Goal: Information Seeking & Learning: Find specific fact

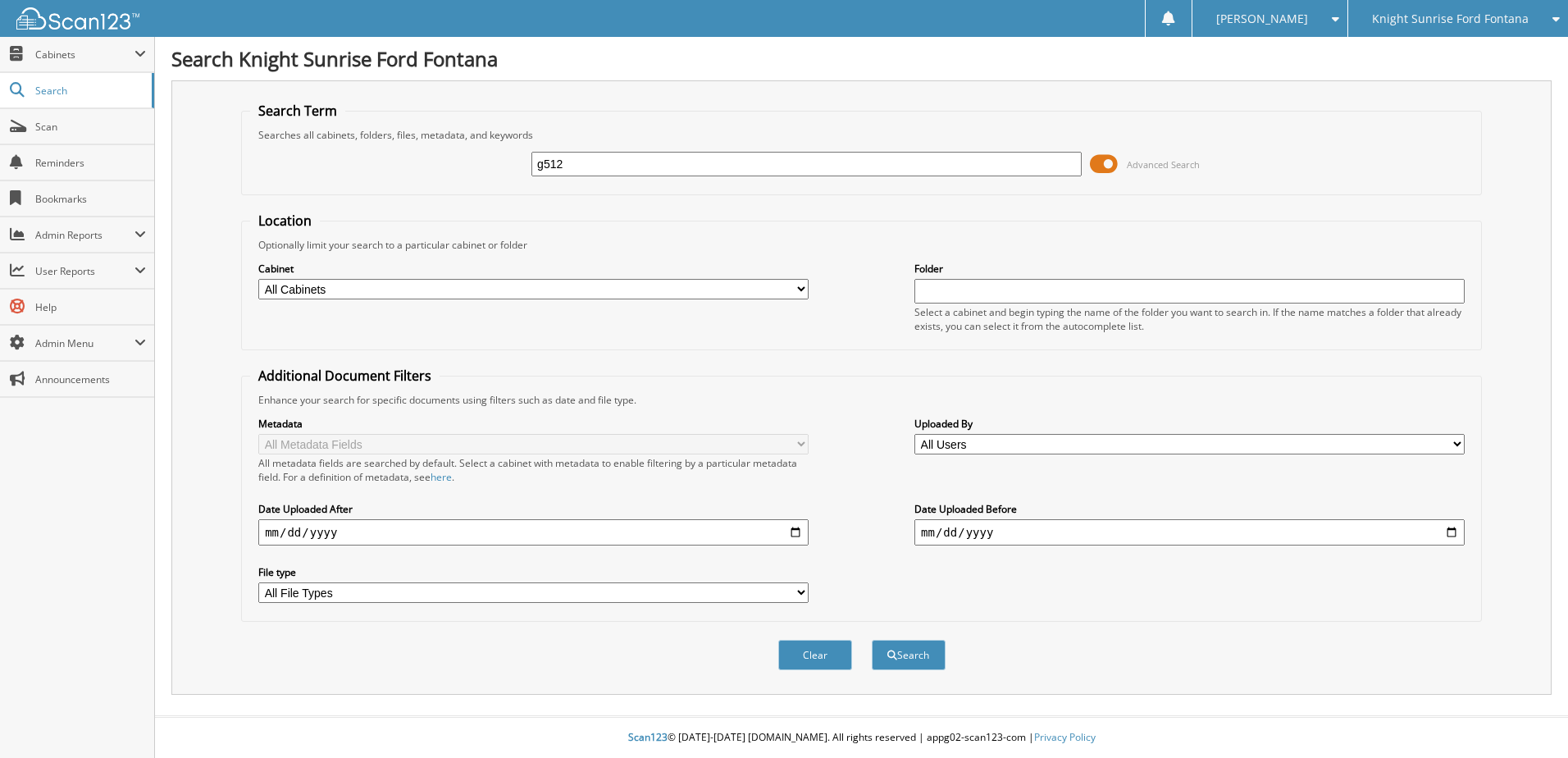
type input "g512"
click at [1557, 15] on icon at bounding box center [1552, 19] width 15 height 11
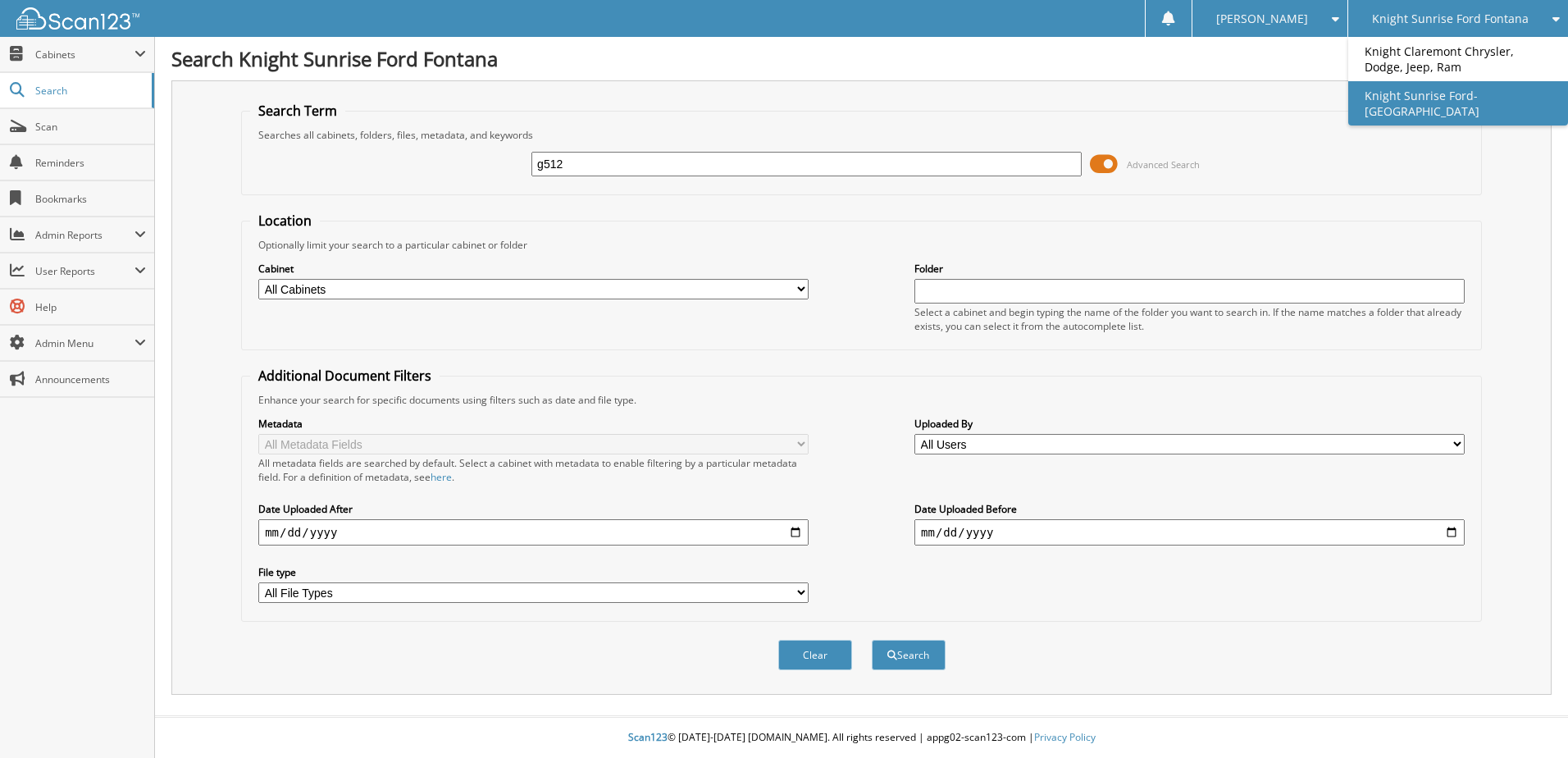
click at [1429, 107] on link "Knight Sunrise Ford-[GEOGRAPHIC_DATA]" at bounding box center [1458, 103] width 220 height 44
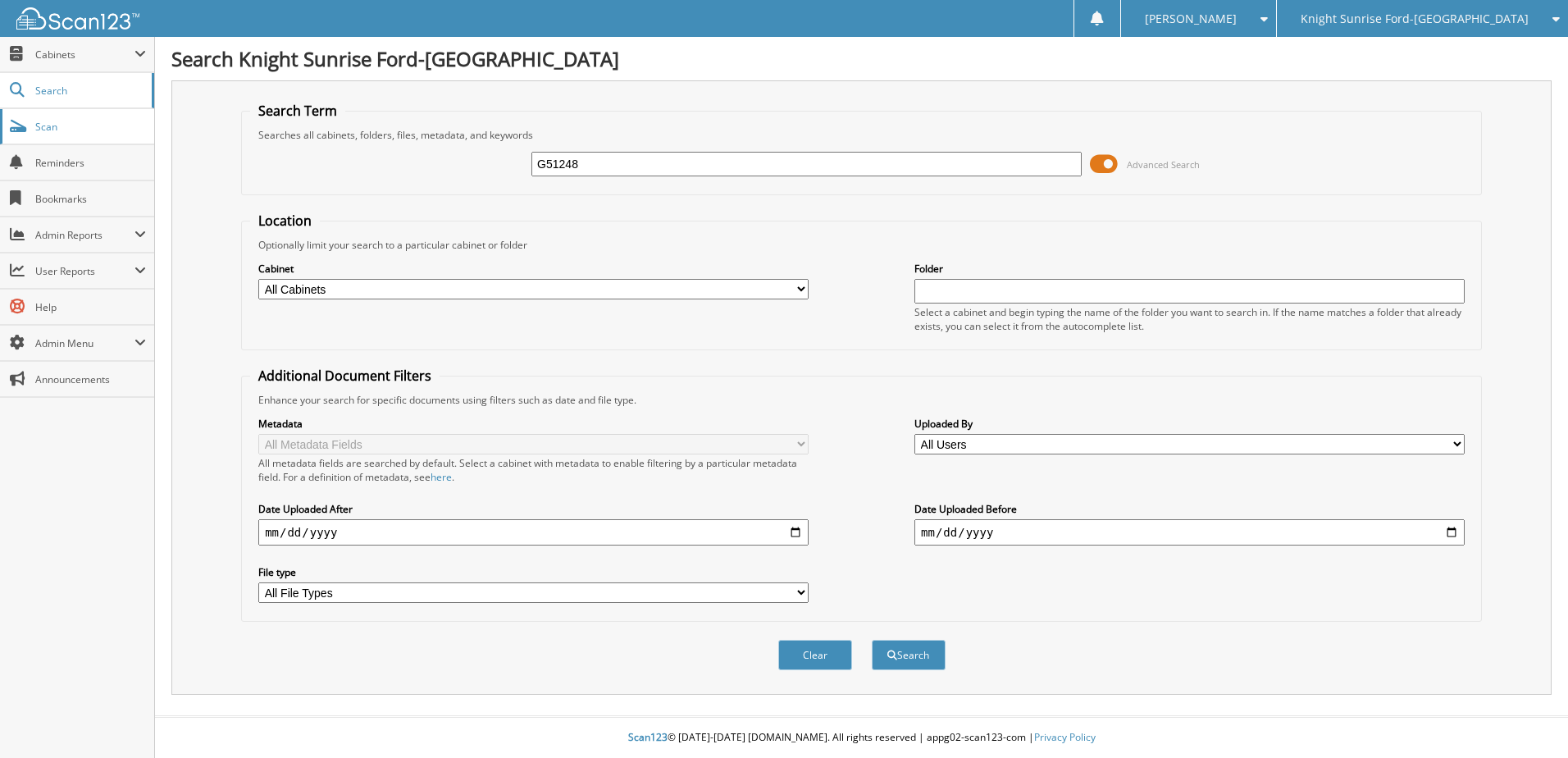
type input "G51248"
click at [872, 640] on button "Search" at bounding box center [908, 656] width 74 height 31
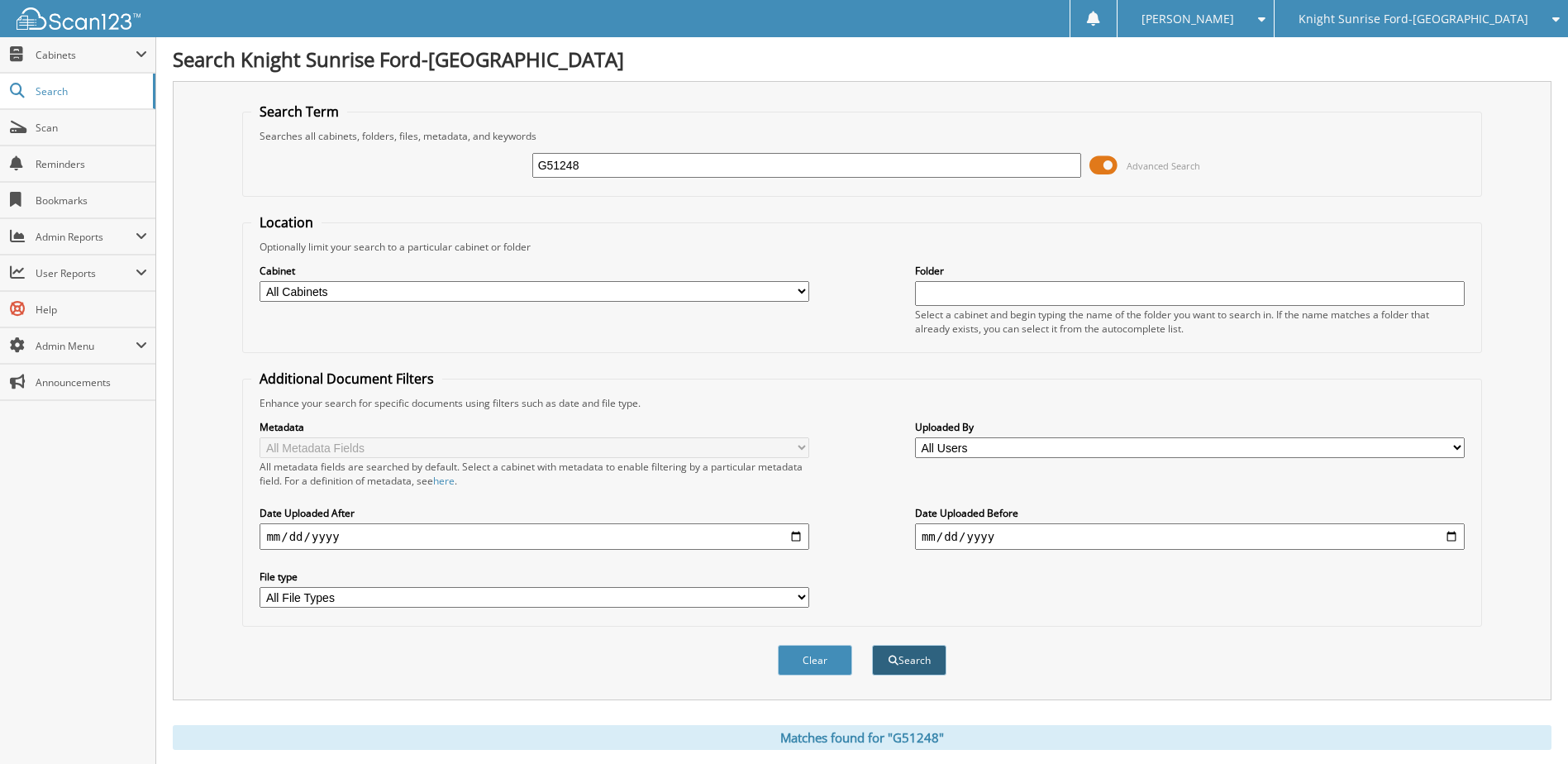
click at [921, 646] on button "Search" at bounding box center [908, 661] width 74 height 31
click at [917, 663] on button "Search" at bounding box center [908, 661] width 74 height 31
click at [581, 169] on input "G51248" at bounding box center [807, 166] width 550 height 25
type input "G"
type input "G51339T"
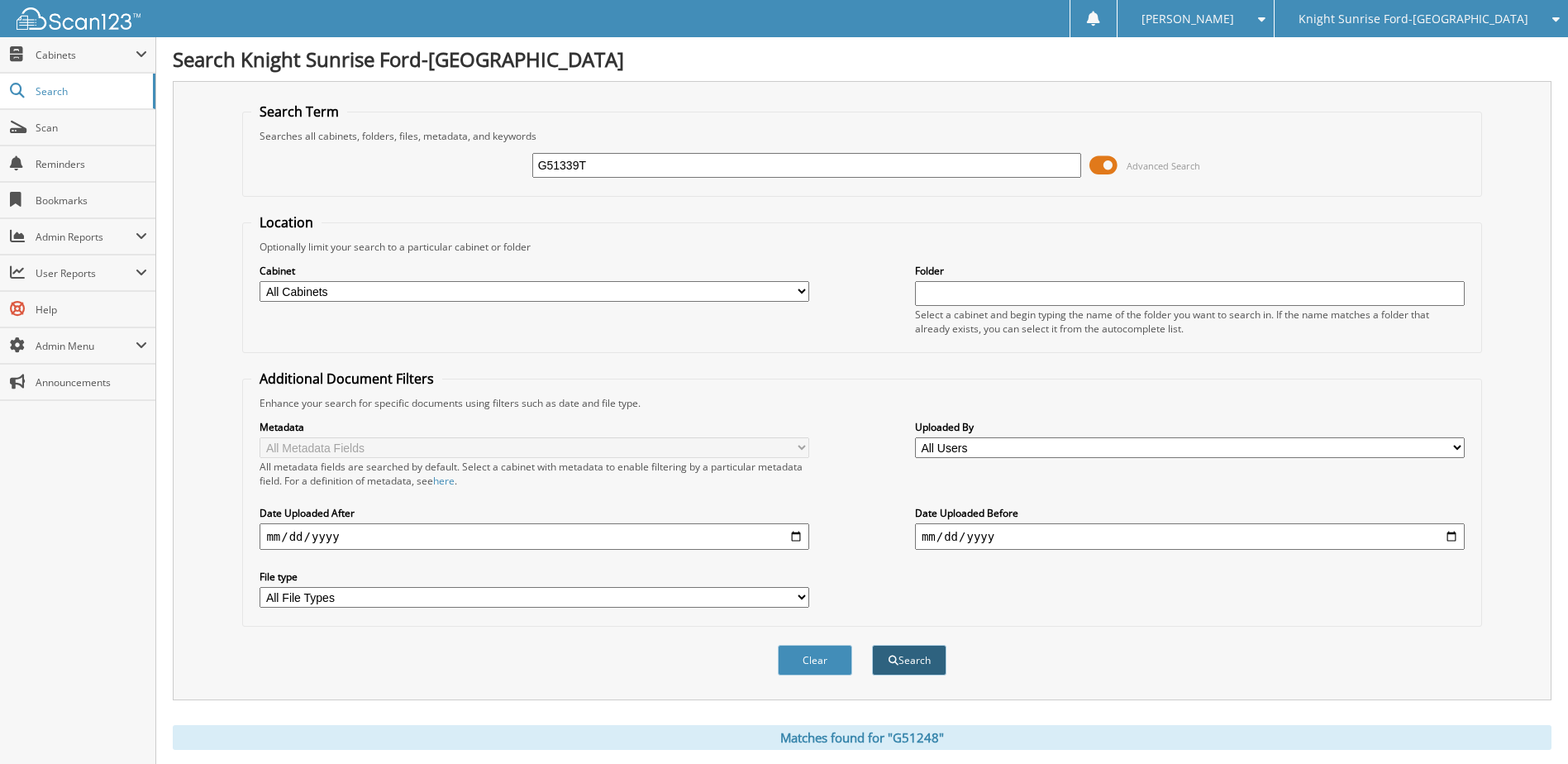
click at [894, 663] on span "submit" at bounding box center [893, 661] width 10 height 10
